Goal: Information Seeking & Learning: Find specific fact

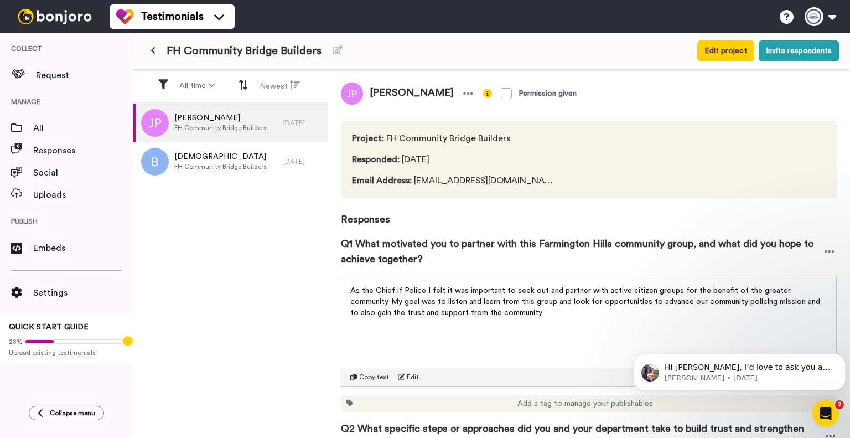
click at [436, 265] on span "Q1 What motivated you to partner with this Farmington Hills community group, an…" at bounding box center [582, 251] width 482 height 31
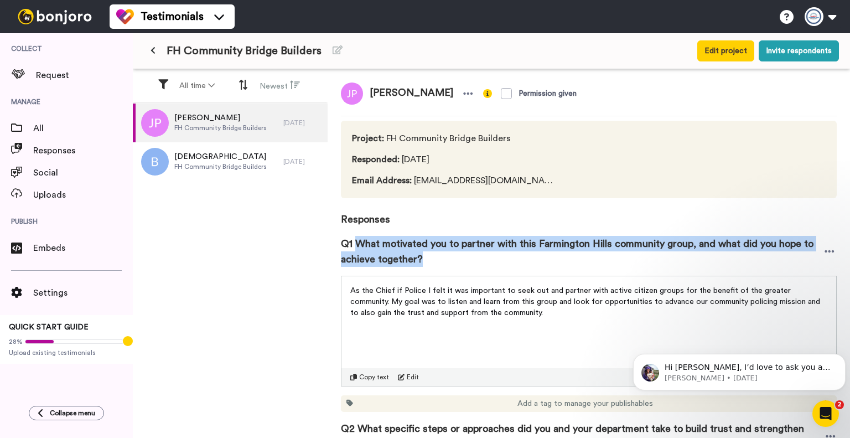
drag, startPoint x: 426, startPoint y: 262, endPoint x: 357, endPoint y: 246, distance: 70.9
click at [357, 246] on span "Q1 What motivated you to partner with this Farmington Hills community group, an…" at bounding box center [582, 251] width 482 height 31
copy span "What motivated you to partner with this Farmington Hills community group, and w…"
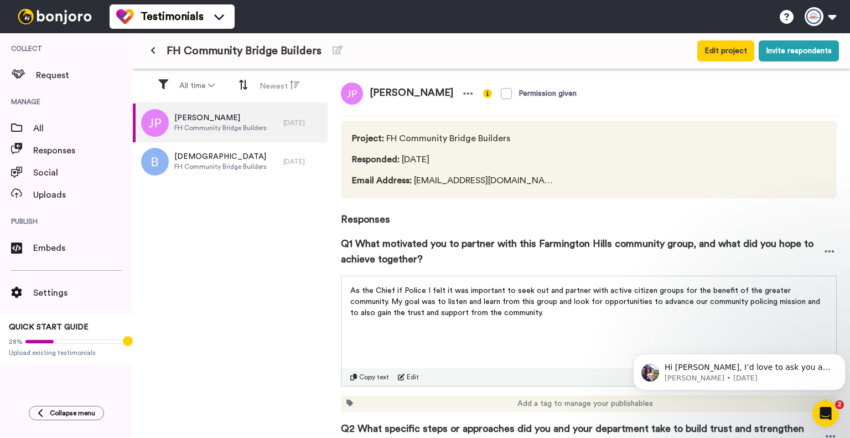
click at [467, 303] on span "As the Chief if Police I felt it was important to seek out and partner with act…" at bounding box center [586, 302] width 472 height 30
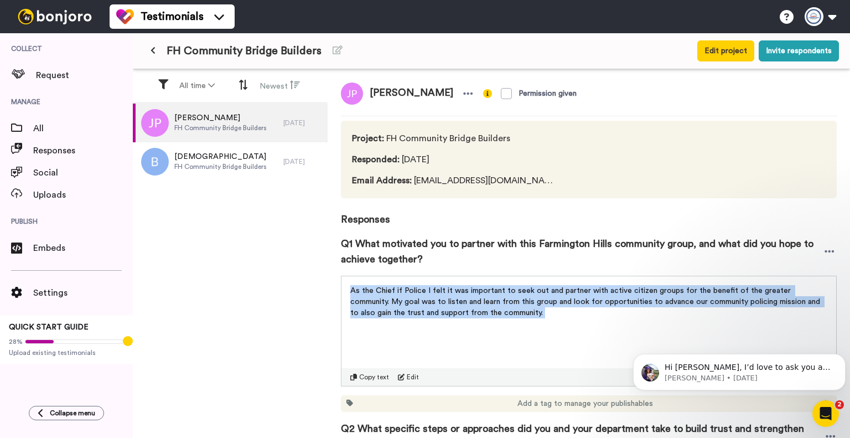
click at [467, 303] on span "As the Chief if Police I felt it was important to seek out and partner with act…" at bounding box center [586, 302] width 472 height 30
copy div "As the Chief if Police I felt it was important to seek out and partner with act…"
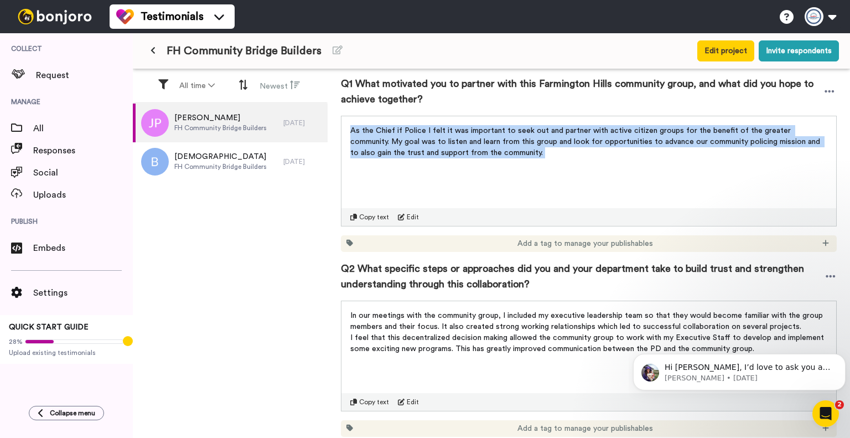
scroll to position [166, 0]
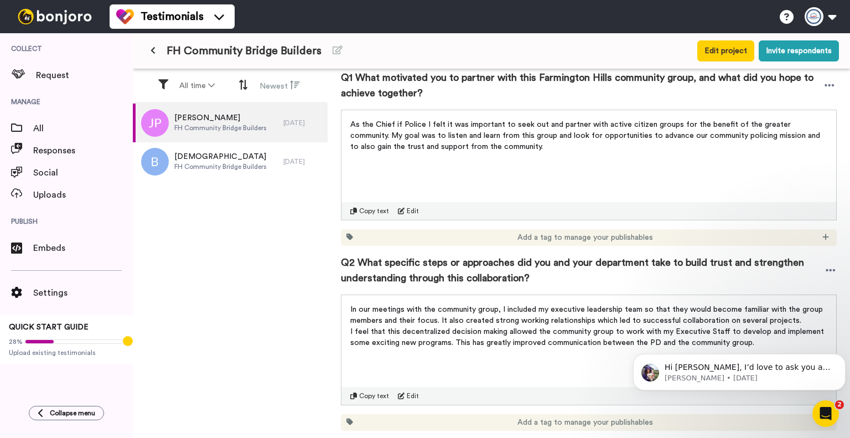
click at [518, 272] on span "Q2 What specific steps or approaches did you and your department take to build …" at bounding box center [583, 270] width 484 height 31
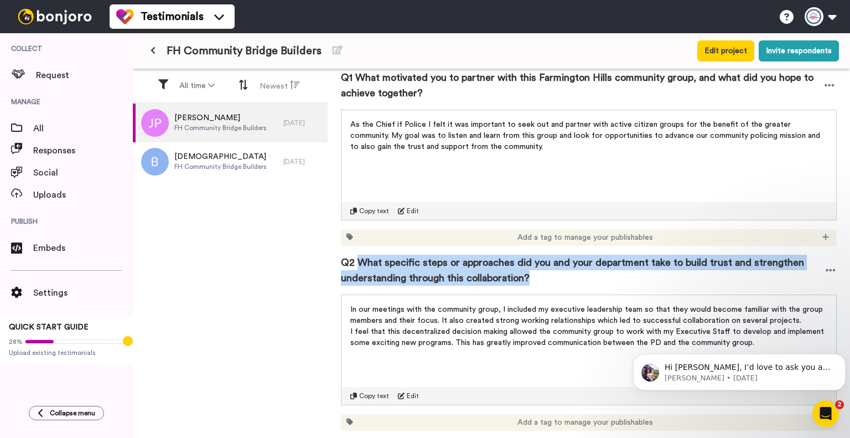
drag, startPoint x: 496, startPoint y: 279, endPoint x: 361, endPoint y: 261, distance: 136.3
click at [361, 261] on span "Q2 What specific steps or approaches did you and your department take to build …" at bounding box center [583, 270] width 484 height 31
copy span "What specific steps or approaches did you and your department take to build tru…"
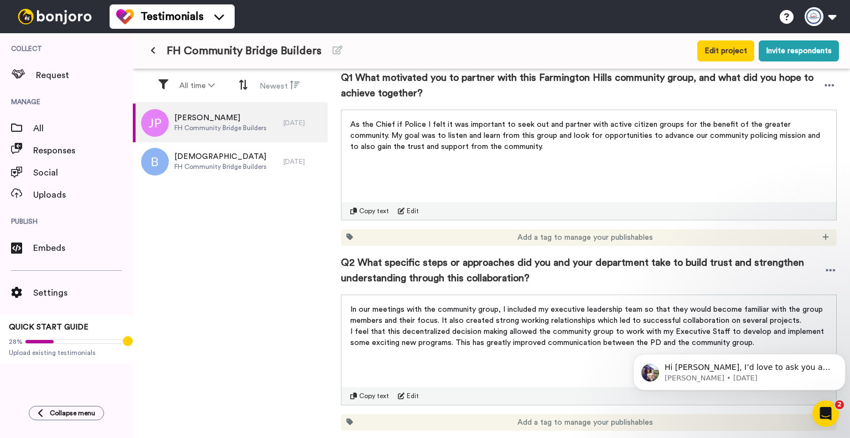
click at [348, 318] on div "In our meetings with the community group, I included my executive leadership te…" at bounding box center [589, 322] width 495 height 55
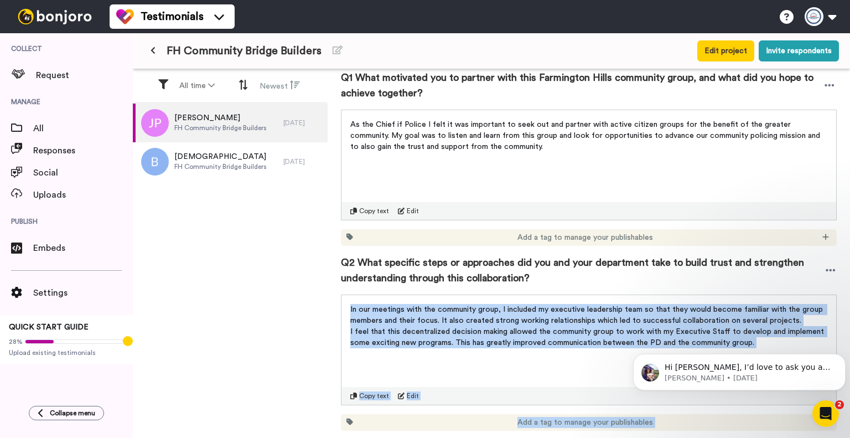
drag, startPoint x: 979, startPoint y: 640, endPoint x: 714, endPoint y: 333, distance: 405.5
click at [576, 335] on span "I feel that this decentralized decision making allowed the community group to w…" at bounding box center [588, 337] width 476 height 19
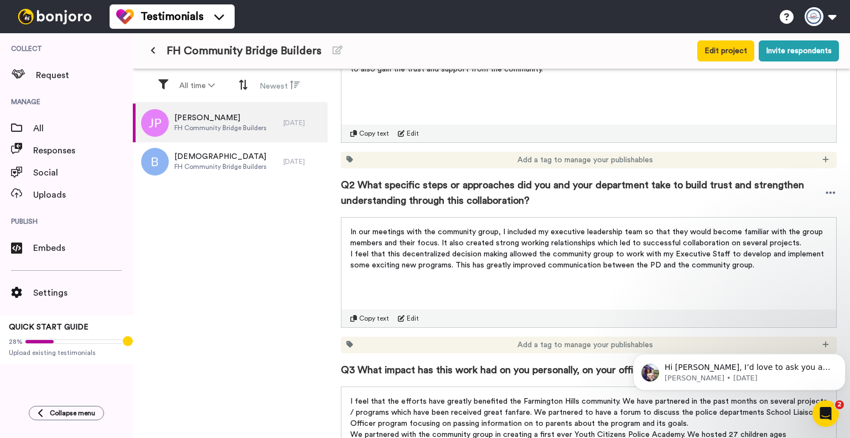
scroll to position [277, 0]
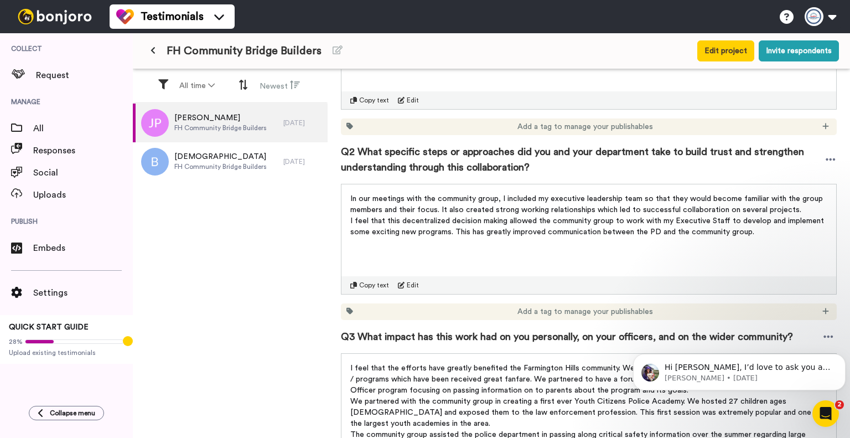
click at [760, 242] on div "In our meetings with the community group, I included my executive leadership te…" at bounding box center [589, 239] width 496 height 111
drag, startPoint x: 760, startPoint y: 234, endPoint x: 345, endPoint y: 201, distance: 416.0
click at [345, 201] on div "In our meetings with the community group, I included my executive leadership te…" at bounding box center [589, 211] width 495 height 55
copy div "In our meetings with the community group, I included my executive leadership te…"
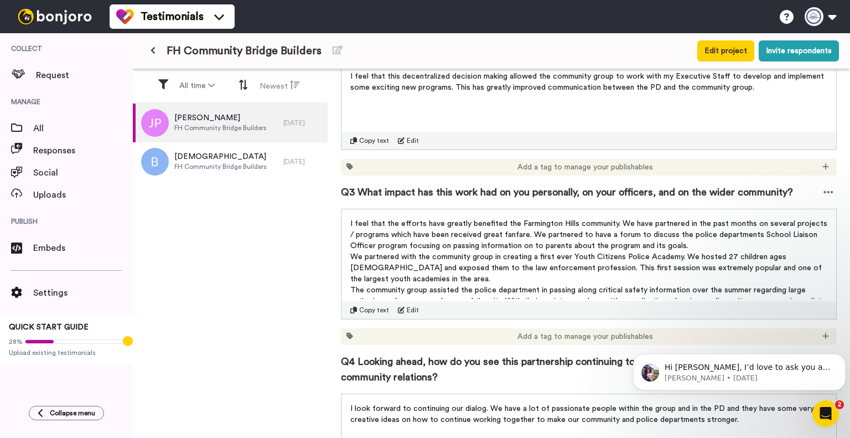
scroll to position [443, 0]
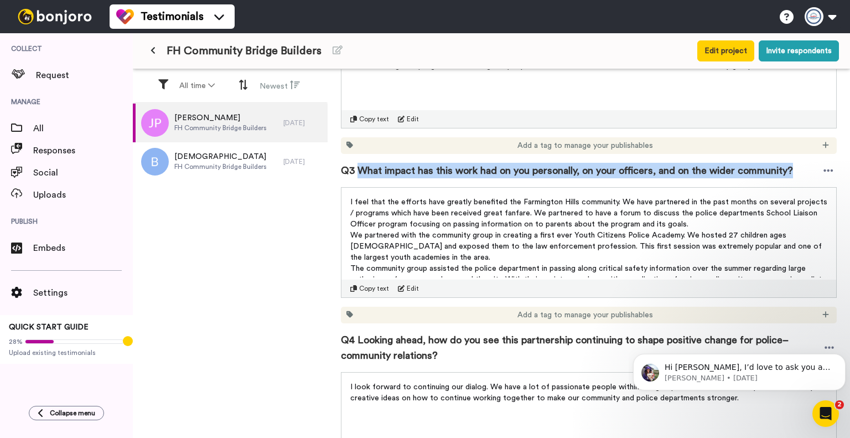
drag, startPoint x: 791, startPoint y: 171, endPoint x: 359, endPoint y: 166, distance: 431.9
click at [359, 166] on div "Q3 What impact has this work had on you personally, on your officers, and on th…" at bounding box center [589, 170] width 496 height 33
copy span "What impact has this work had on you personally, on your officers, and on the w…"
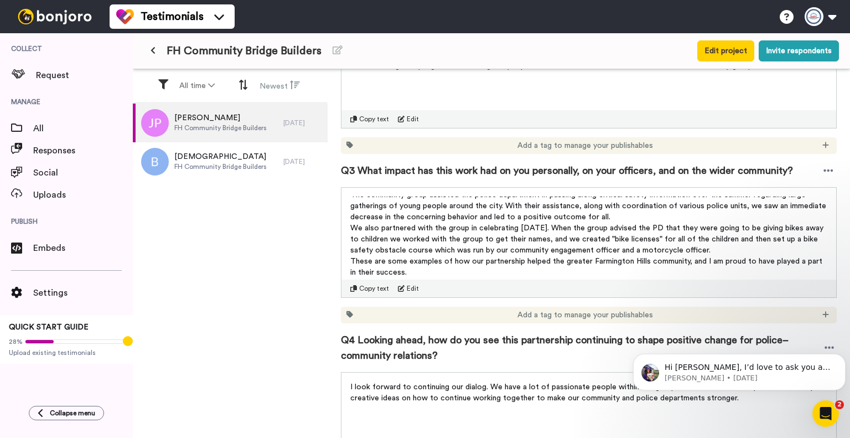
click at [429, 274] on p "These are some examples of how our partnership helped the greater Farmington Hi…" at bounding box center [588, 267] width 477 height 22
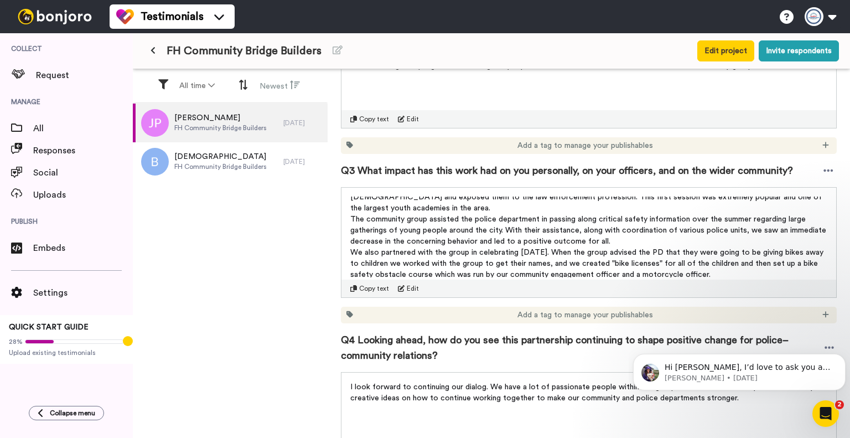
scroll to position [0, 0]
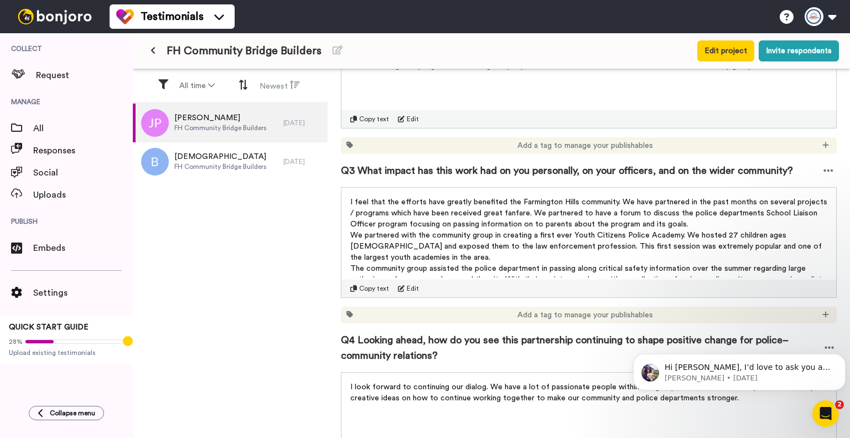
drag, startPoint x: 427, startPoint y: 272, endPoint x: 349, endPoint y: 199, distance: 107.7
click at [349, 199] on div "I feel that the efforts have greatly benefited the Farmington Hills community. …" at bounding box center [589, 234] width 495 height 92
copy div "I feel that the efforts have greatly benefited the Farmington Hills community. …"
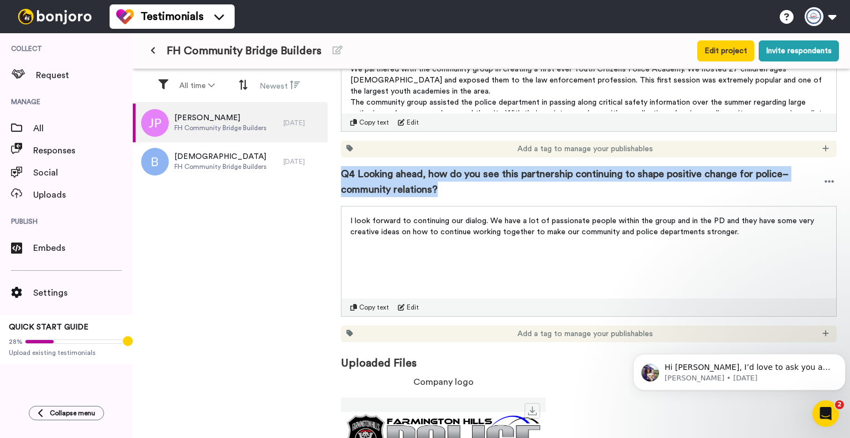
drag, startPoint x: 445, startPoint y: 183, endPoint x: 331, endPoint y: 177, distance: 113.6
click at [331, 177] on div "[PERSON_NAME] Permission given Project : FH Community Bridge Builders Responded…" at bounding box center [589, 254] width 523 height 371
click at [429, 189] on span "Q4 Looking ahead, how do you see this partnership continuing to shape positive …" at bounding box center [581, 181] width 481 height 31
click at [441, 188] on span "Q4 Looking ahead, how do you see this partnership continuing to shape positive …" at bounding box center [581, 181] width 481 height 31
drag, startPoint x: 441, startPoint y: 190, endPoint x: 365, endPoint y: 173, distance: 77.8
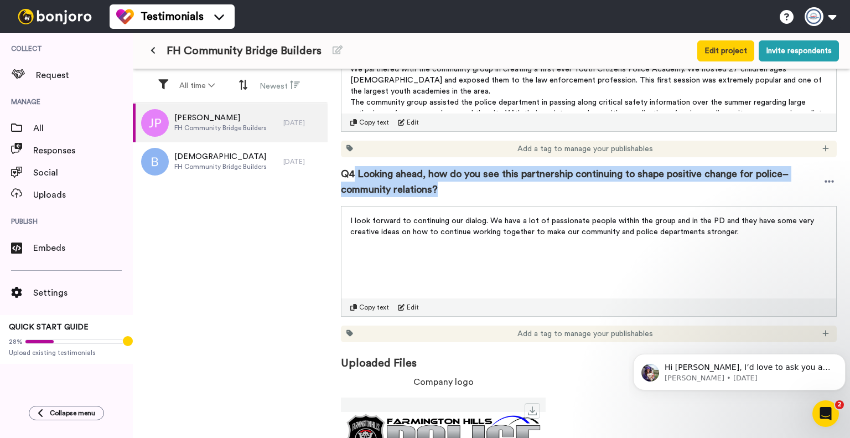
click at [354, 174] on span "Q4 Looking ahead, how do you see this partnership continuing to shape positive …" at bounding box center [581, 181] width 481 height 31
copy span "Looking ahead, how do you see this partnership continuing to shape positive cha…"
drag, startPoint x: 650, startPoint y: 233, endPoint x: 350, endPoint y: 220, distance: 299.8
click at [350, 220] on p "I look forward to continuing our dialog. We have a lot of passionate people wit…" at bounding box center [588, 226] width 477 height 22
copy span "I look forward to continuing our dialog. We have a lot of passionate people wit…"
